Goal: Find specific page/section: Find specific page/section

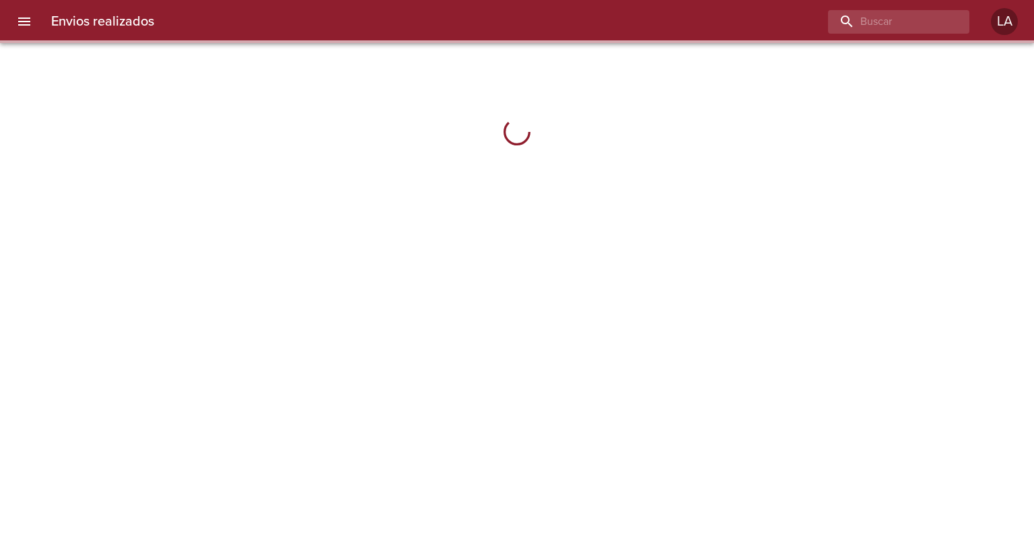
click at [24, 18] on icon "menu" at bounding box center [24, 22] width 12 height 8
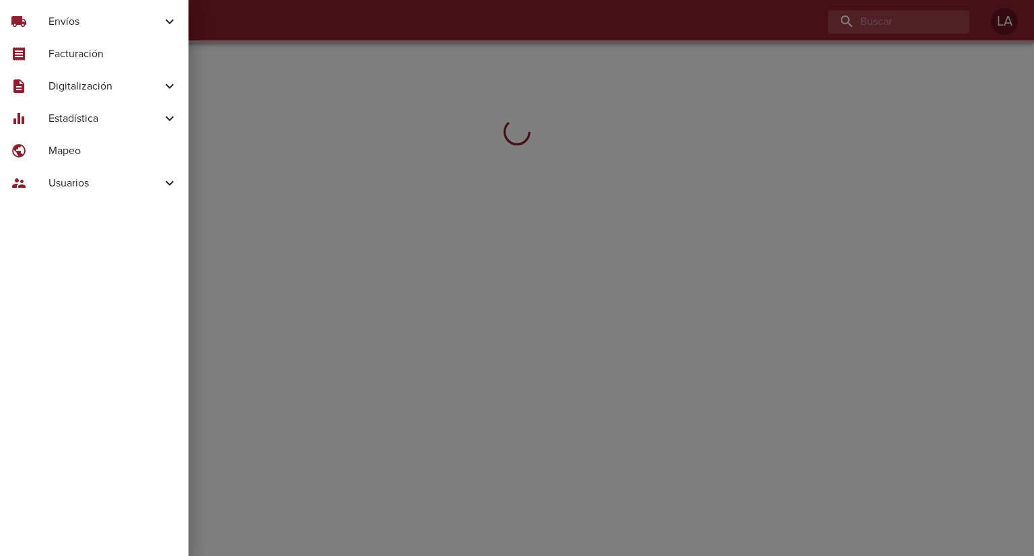
click at [67, 90] on span "Digitalización" at bounding box center [104, 86] width 113 height 16
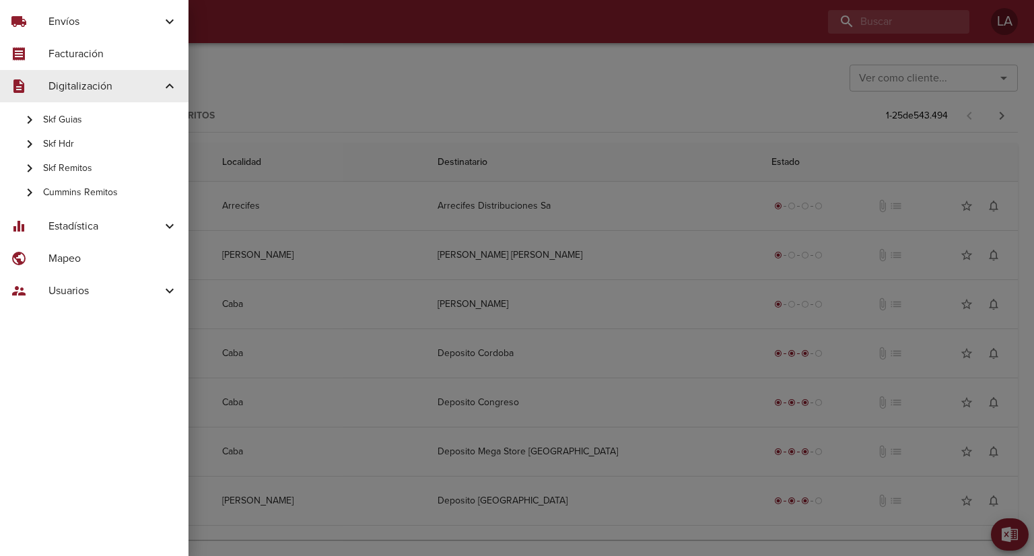
drag, startPoint x: 72, startPoint y: 125, endPoint x: 73, endPoint y: 170, distance: 45.1
click at [73, 170] on div "Skf Guias Skf Hdr Skf Remitos Cummins Remitos" at bounding box center [94, 156] width 188 height 108
click at [73, 170] on span "Skf Remitos" at bounding box center [110, 168] width 135 height 13
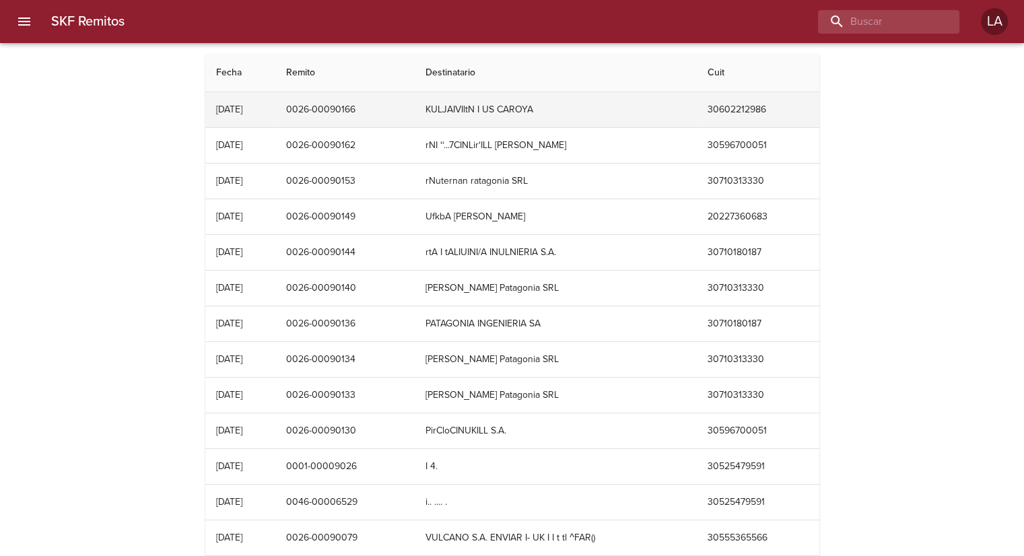
click at [376, 117] on td "0026-00090166" at bounding box center [344, 109] width 139 height 35
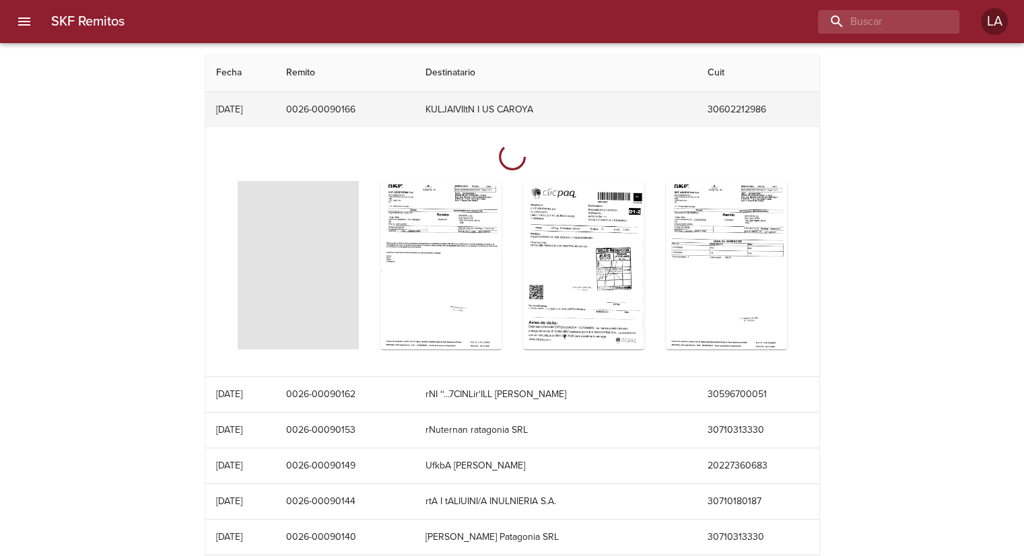
click at [376, 116] on td "0026-00090166" at bounding box center [344, 109] width 139 height 35
